Goal: Find specific page/section: Find specific page/section

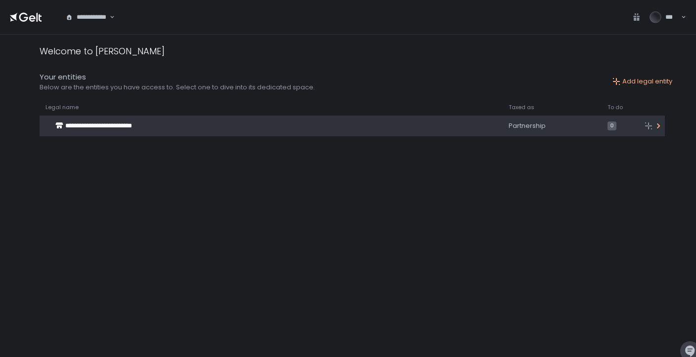
click at [132, 128] on span "**********" at bounding box center [98, 126] width 67 height 6
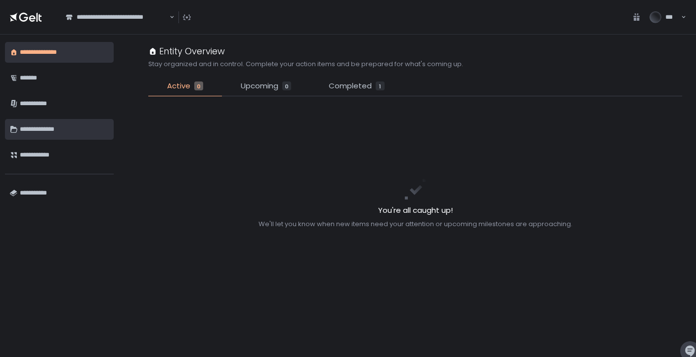
click at [58, 131] on div "**********" at bounding box center [64, 129] width 89 height 17
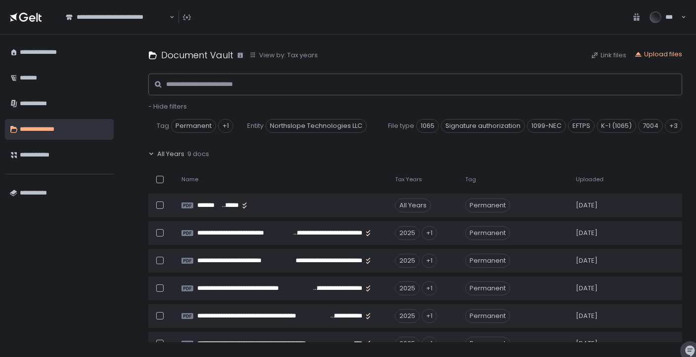
click at [593, 184] on th "Uploaded" at bounding box center [606, 179] width 73 height 20
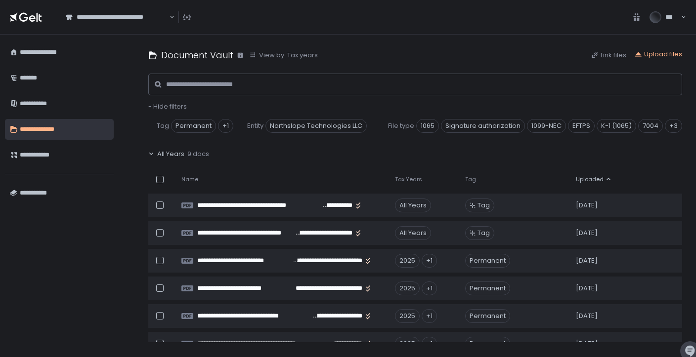
click at [593, 184] on th "Uploaded" at bounding box center [606, 179] width 73 height 20
